Goal: Check status: Check status

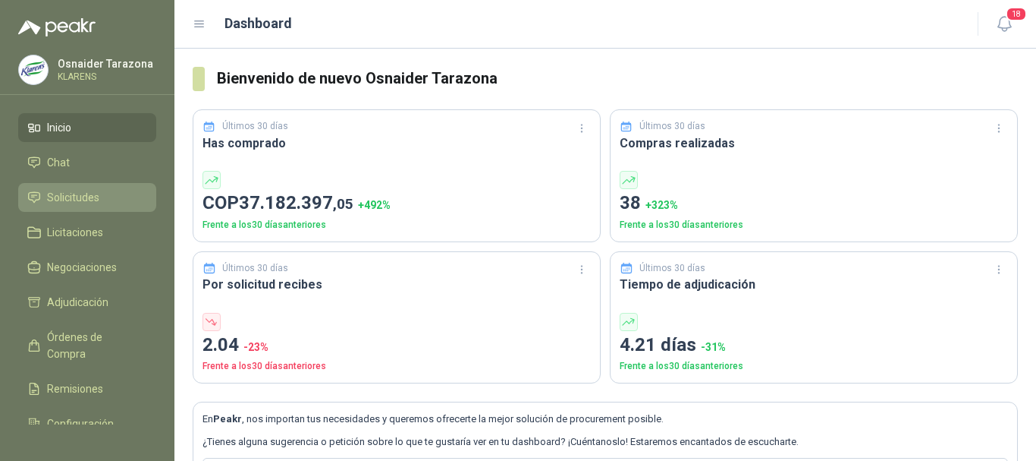
click at [123, 190] on li "Solicitudes" at bounding box center [87, 197] width 120 height 17
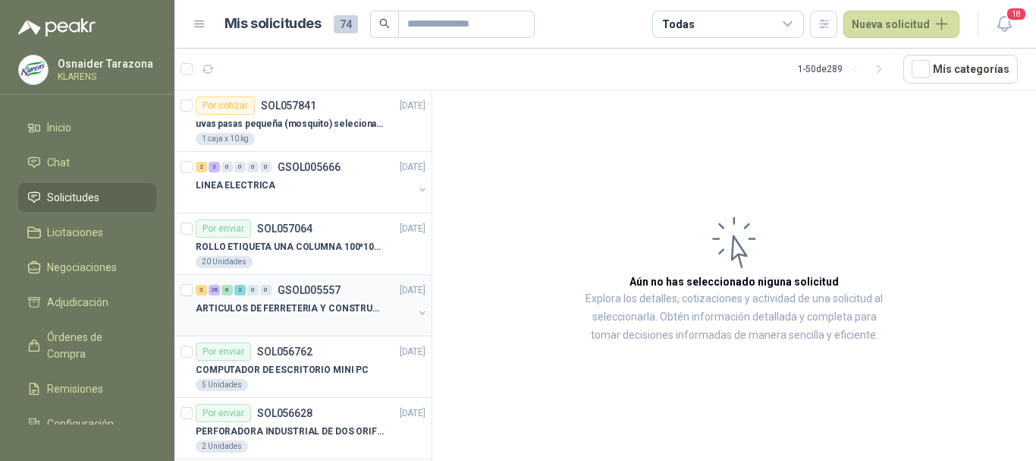
click at [335, 304] on p "ARTICULOS DE FERRETERIA Y CONSTRUCCION EN GENERAL" at bounding box center [290, 308] width 189 height 14
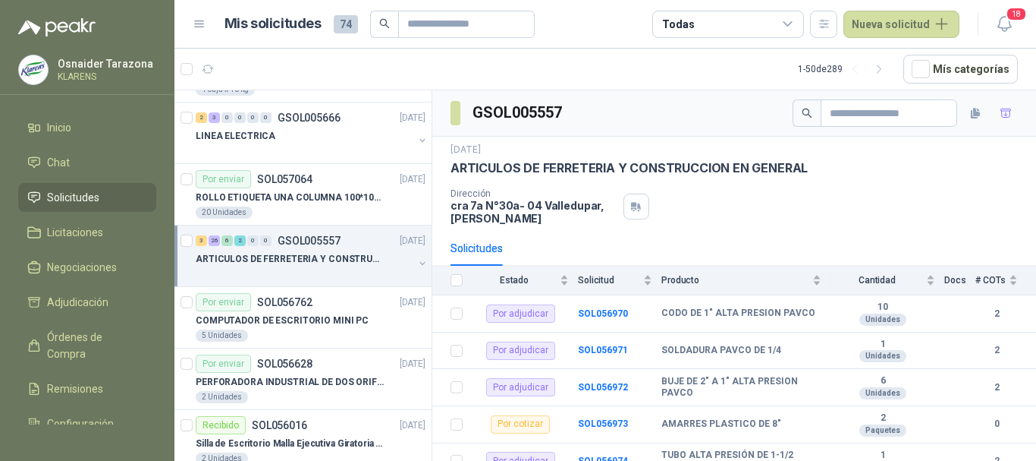
scroll to position [76, 0]
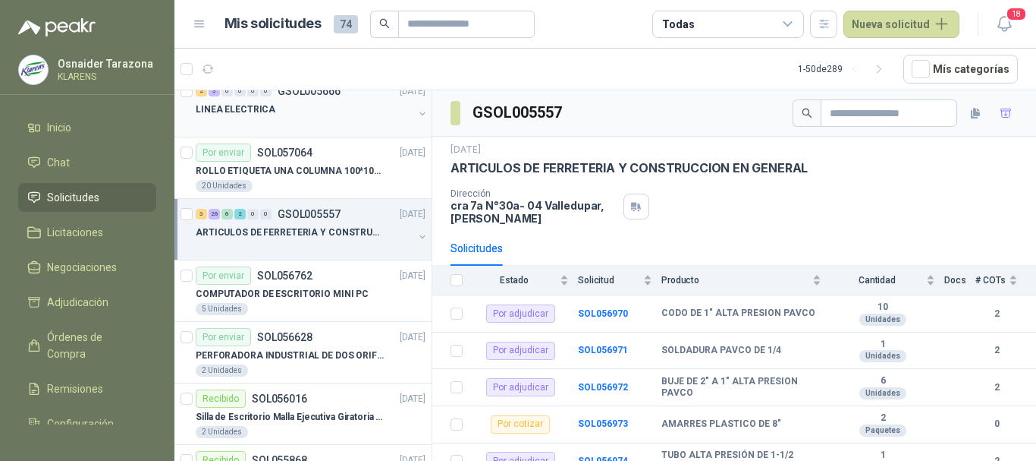
click at [310, 103] on div "LINEA ELECTRICA" at bounding box center [305, 109] width 218 height 18
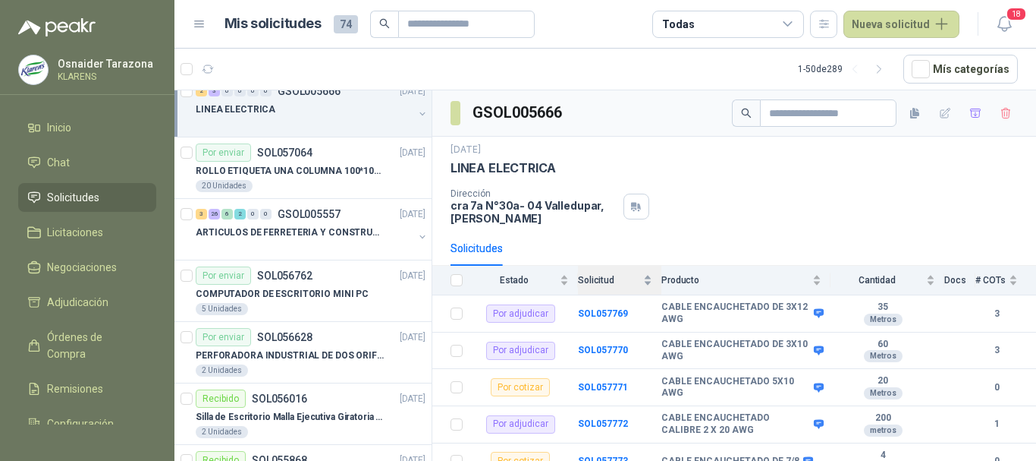
scroll to position [39, 0]
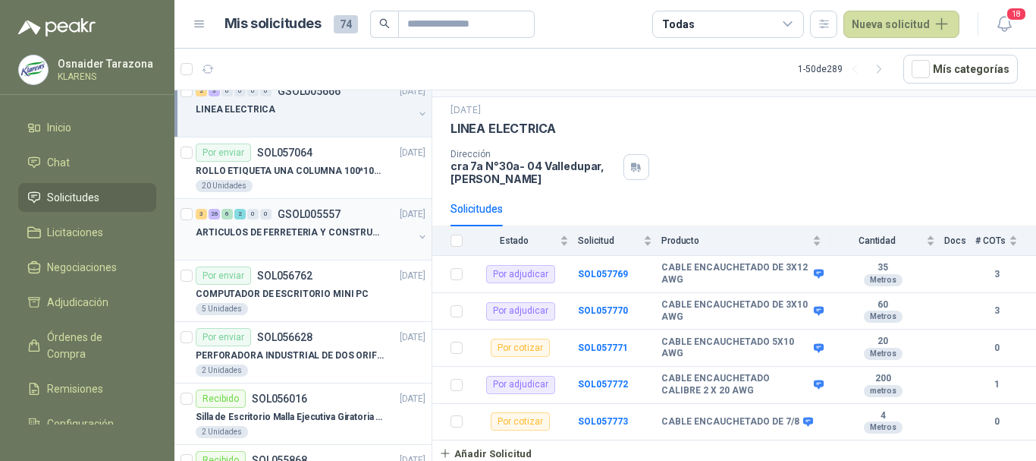
click at [335, 229] on p "ARTICULOS DE FERRETERIA Y CONSTRUCCION EN GENERAL" at bounding box center [290, 232] width 189 height 14
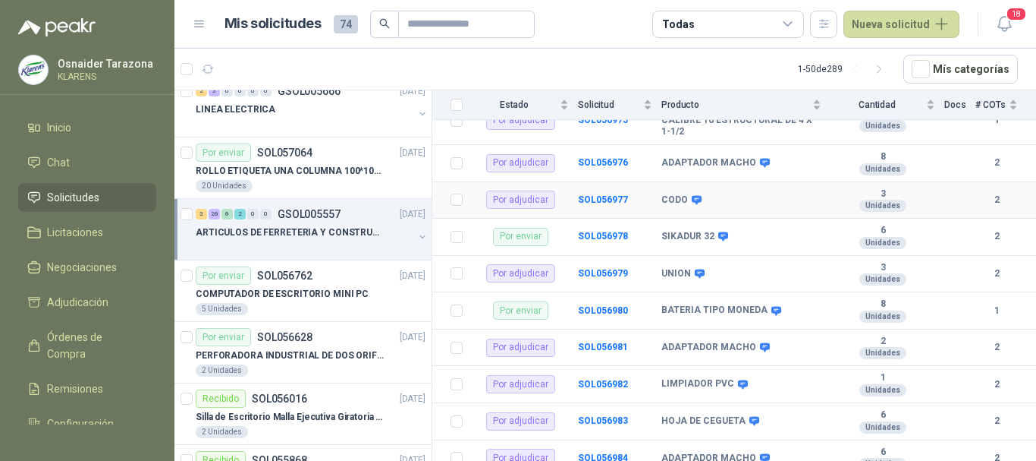
scroll to position [321, 0]
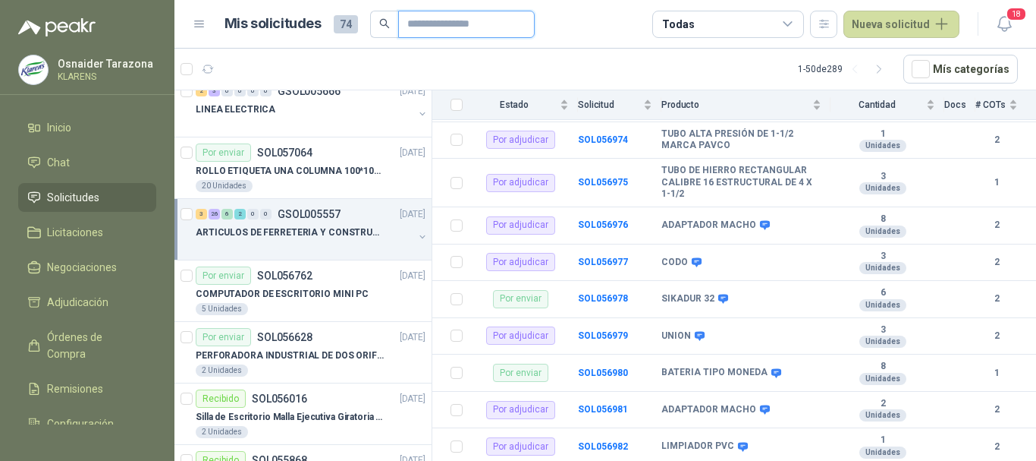
click at [455, 17] on input "text" at bounding box center [460, 24] width 106 height 26
click at [713, 23] on div "Todas" at bounding box center [728, 24] width 152 height 27
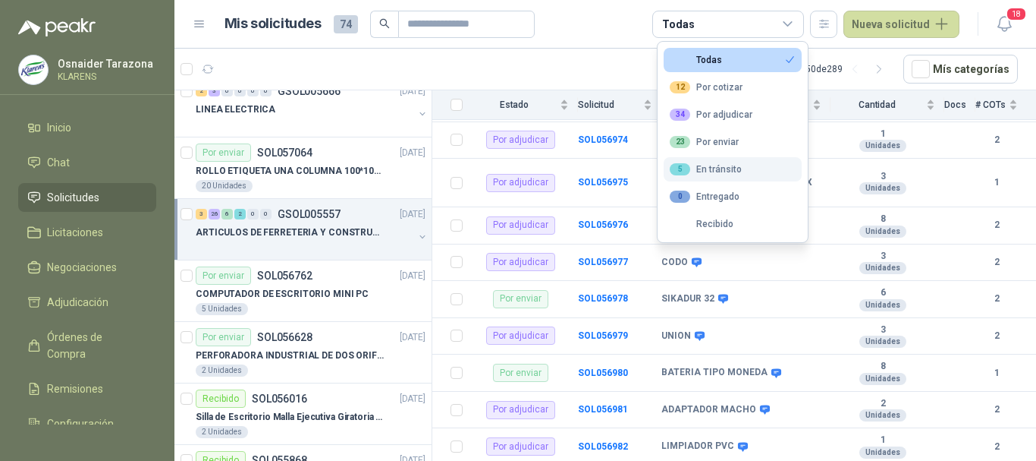
click at [717, 166] on div "5 En tránsito" at bounding box center [706, 169] width 72 height 12
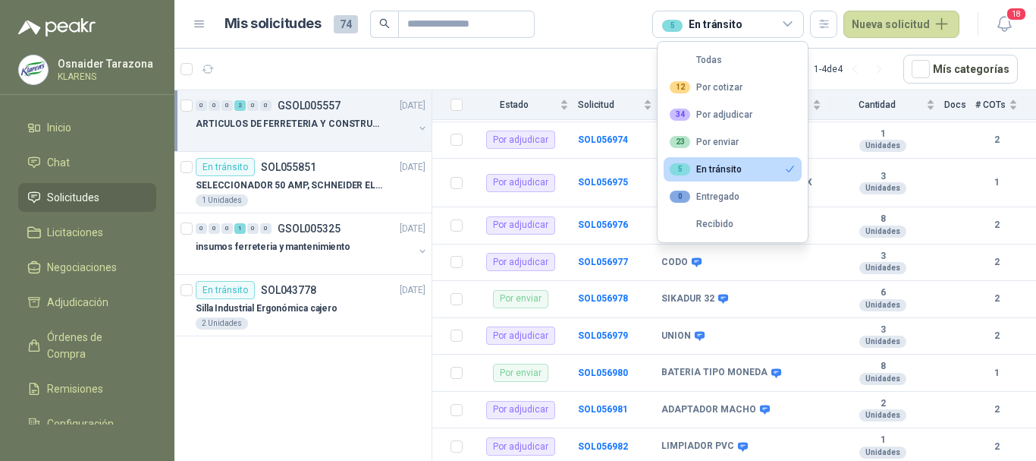
scroll to position [0, 0]
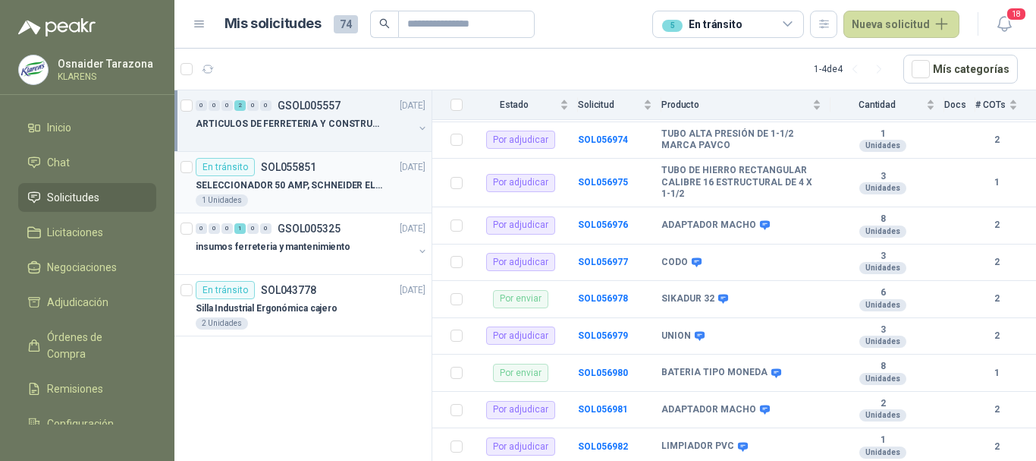
click at [314, 159] on div "En tránsito SOL055851 [DATE]" at bounding box center [311, 167] width 230 height 18
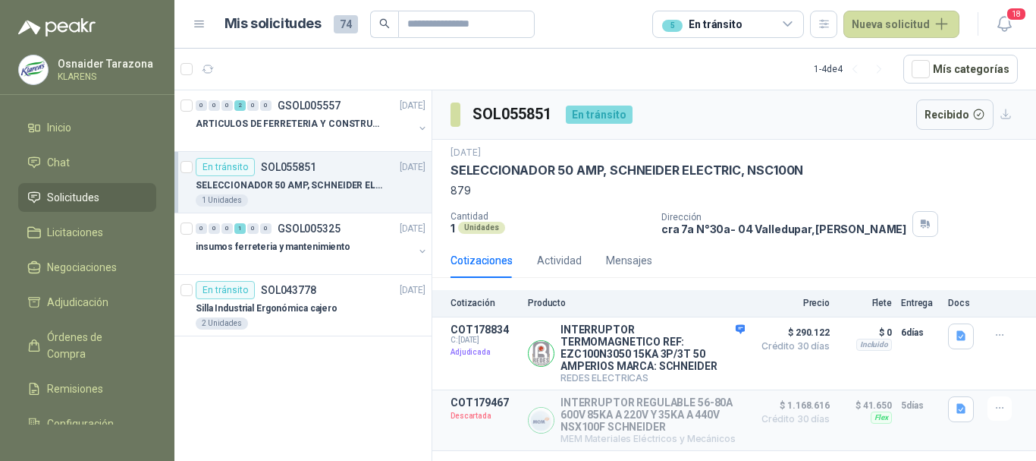
click at [719, 20] on div "5 En tránsito" at bounding box center [702, 24] width 80 height 17
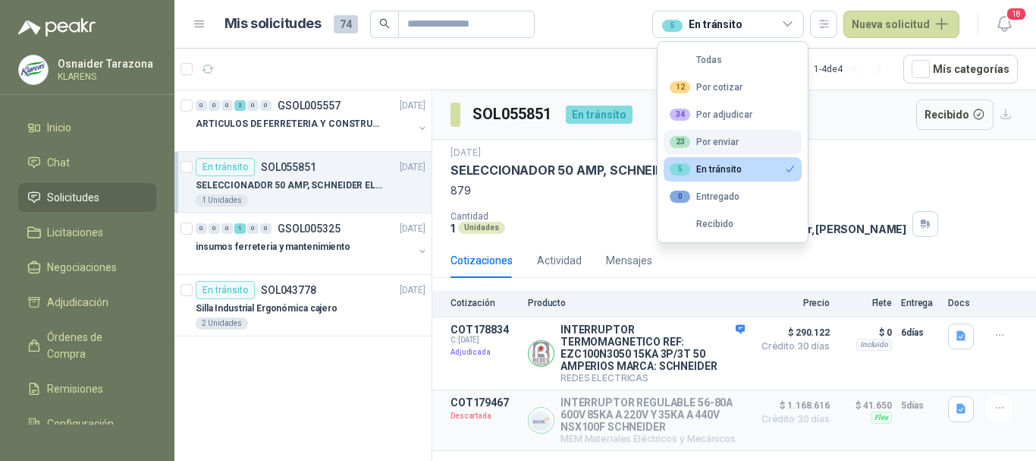
click at [709, 140] on div "23 Por enviar" at bounding box center [704, 142] width 69 height 12
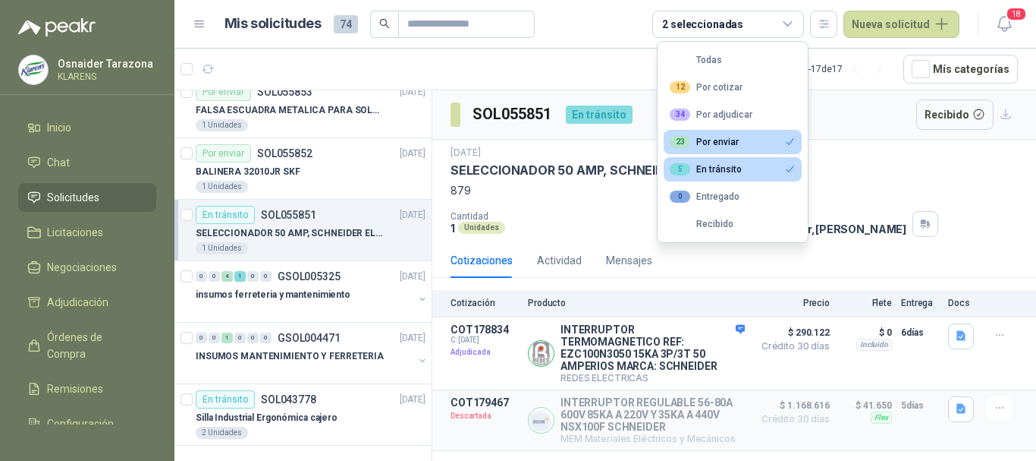
scroll to position [690, 0]
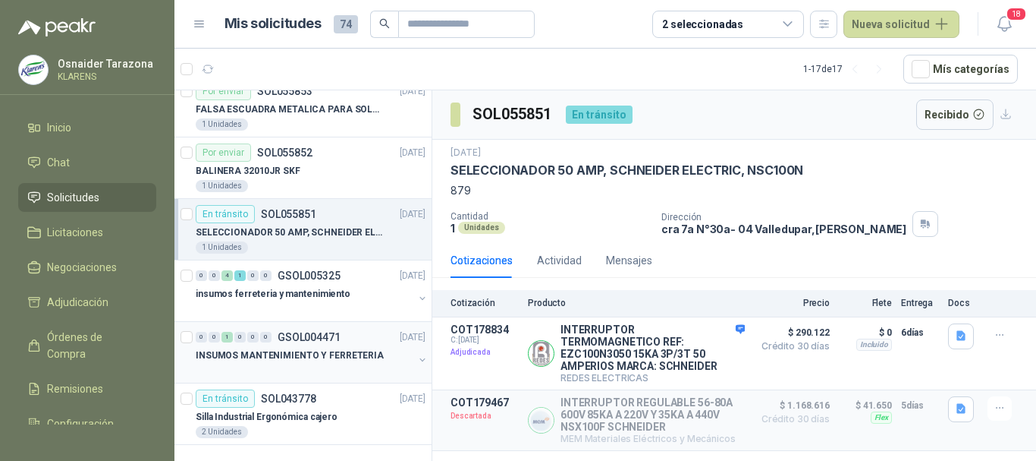
click at [341, 354] on p "INSUMOS MANTENIMIENTO Y FERRETERIA" at bounding box center [290, 355] width 188 height 14
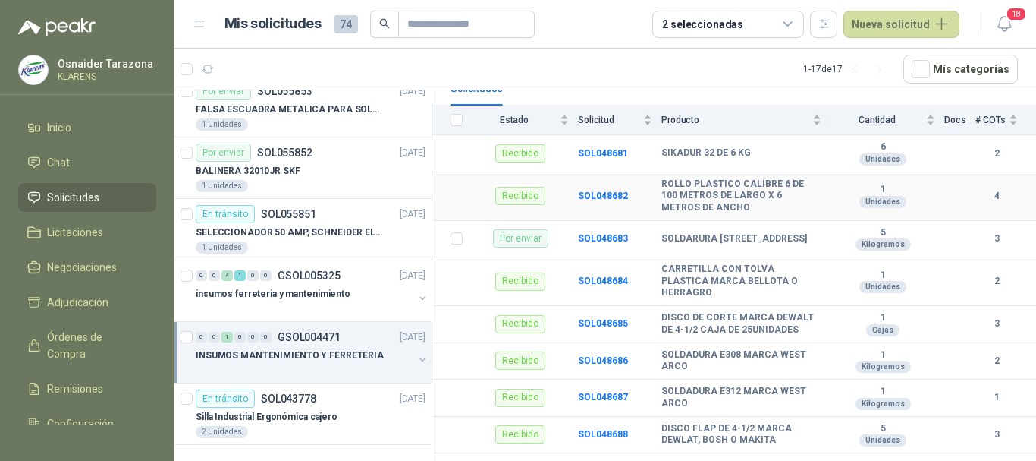
scroll to position [174, 0]
